Goal: Information Seeking & Learning: Learn about a topic

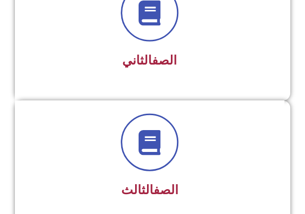
scroll to position [396, 0]
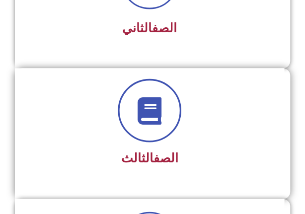
click at [163, 115] on icon at bounding box center [149, 110] width 27 height 27
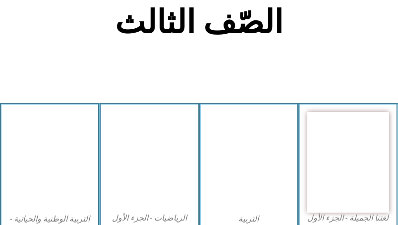
scroll to position [208, 0]
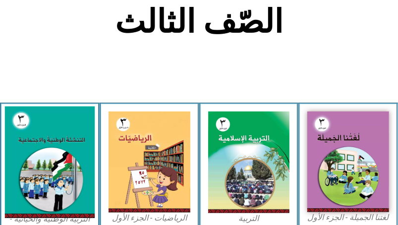
click at [53, 141] on img at bounding box center [50, 163] width 90 height 112
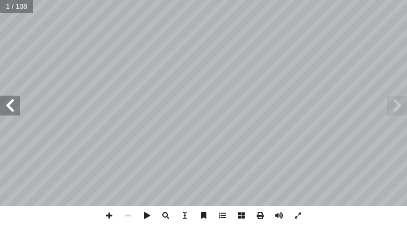
click at [9, 111] on span at bounding box center [10, 106] width 20 height 20
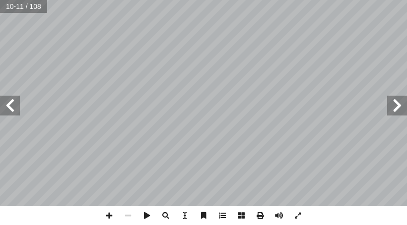
click at [9, 111] on span at bounding box center [10, 106] width 20 height 20
click at [7, 107] on span at bounding box center [10, 106] width 20 height 20
